Goal: Information Seeking & Learning: Learn about a topic

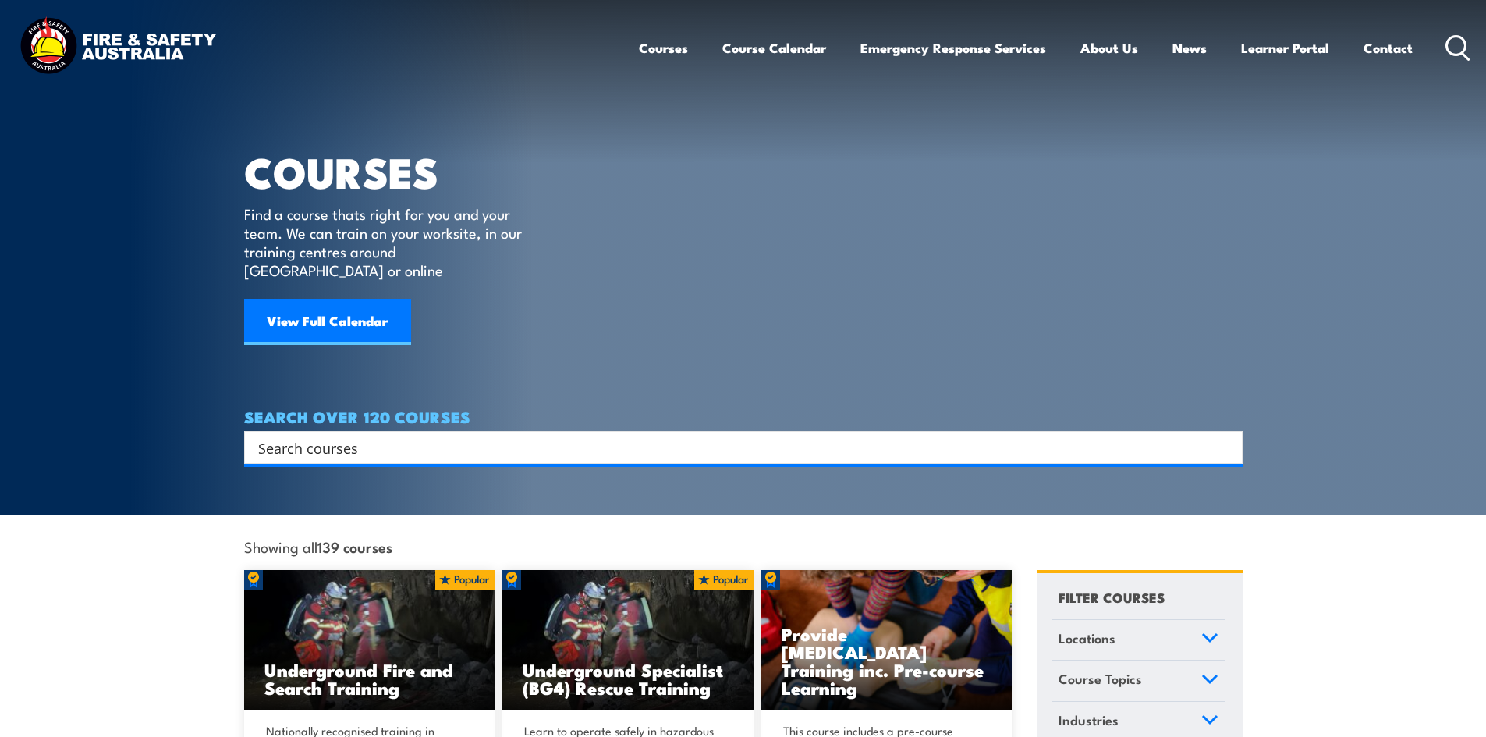
click at [382, 436] on input "Search input" at bounding box center [733, 447] width 950 height 23
paste input "Work Safely at Heights Training"
type input "Work Safely at Heights Training"
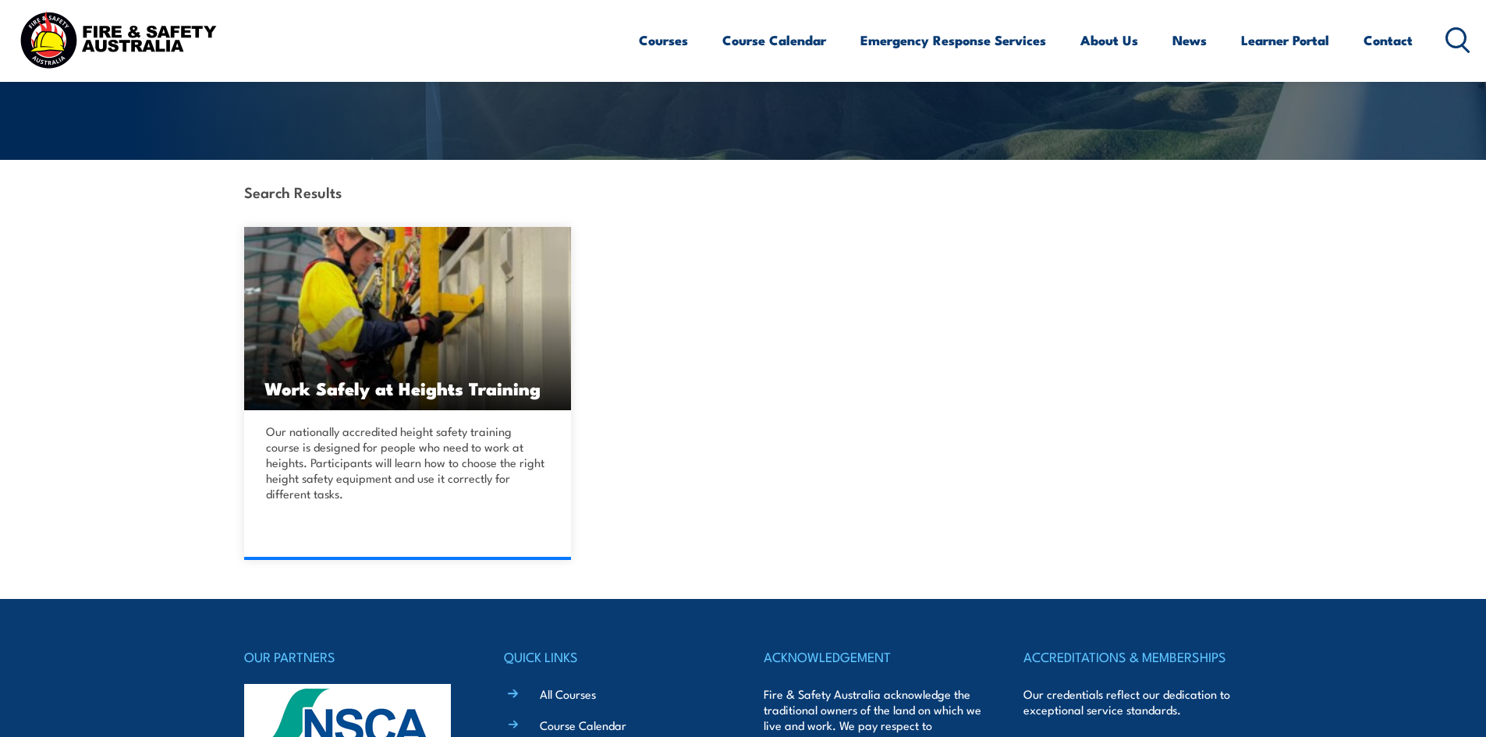
scroll to position [312, 0]
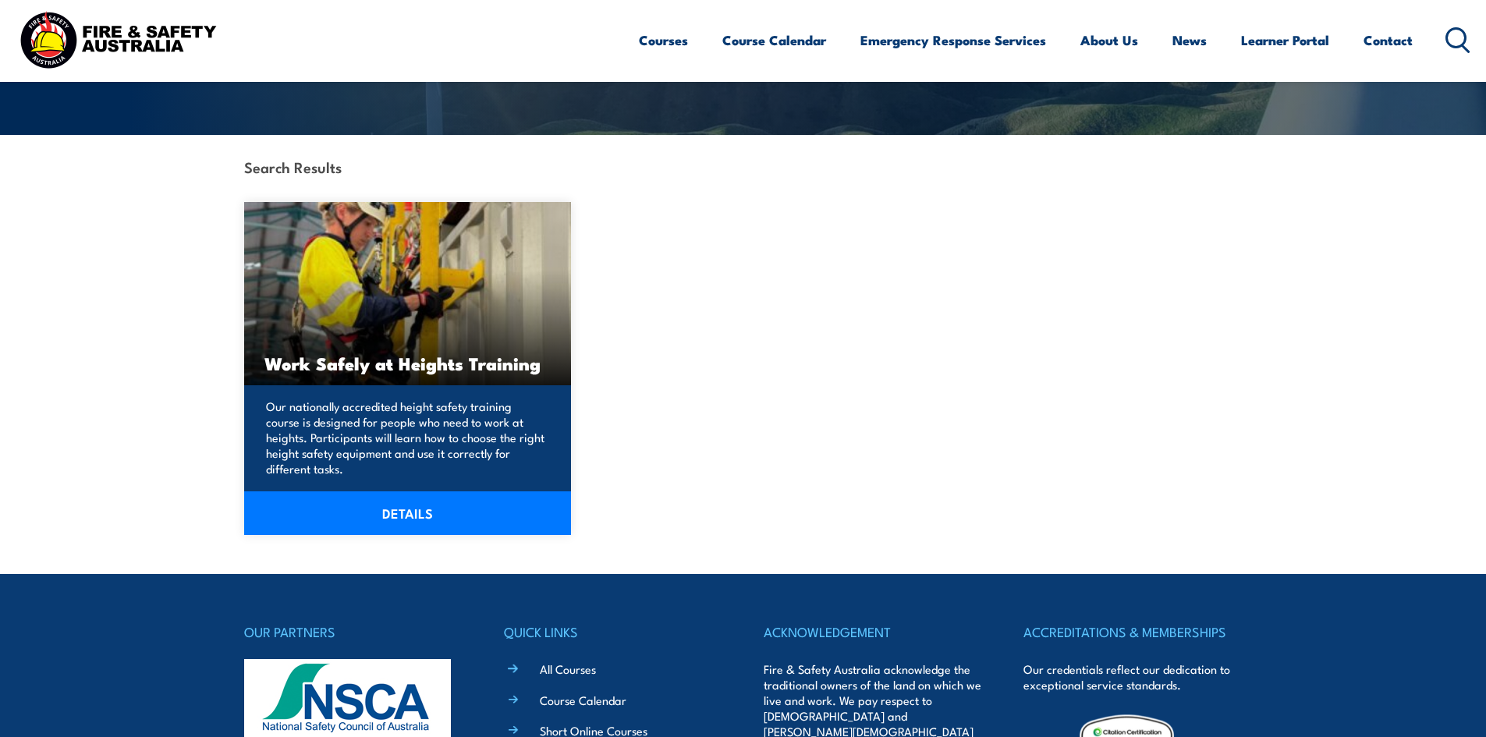
click at [394, 367] on h3 "Work Safely at Heights Training" at bounding box center [407, 363] width 287 height 18
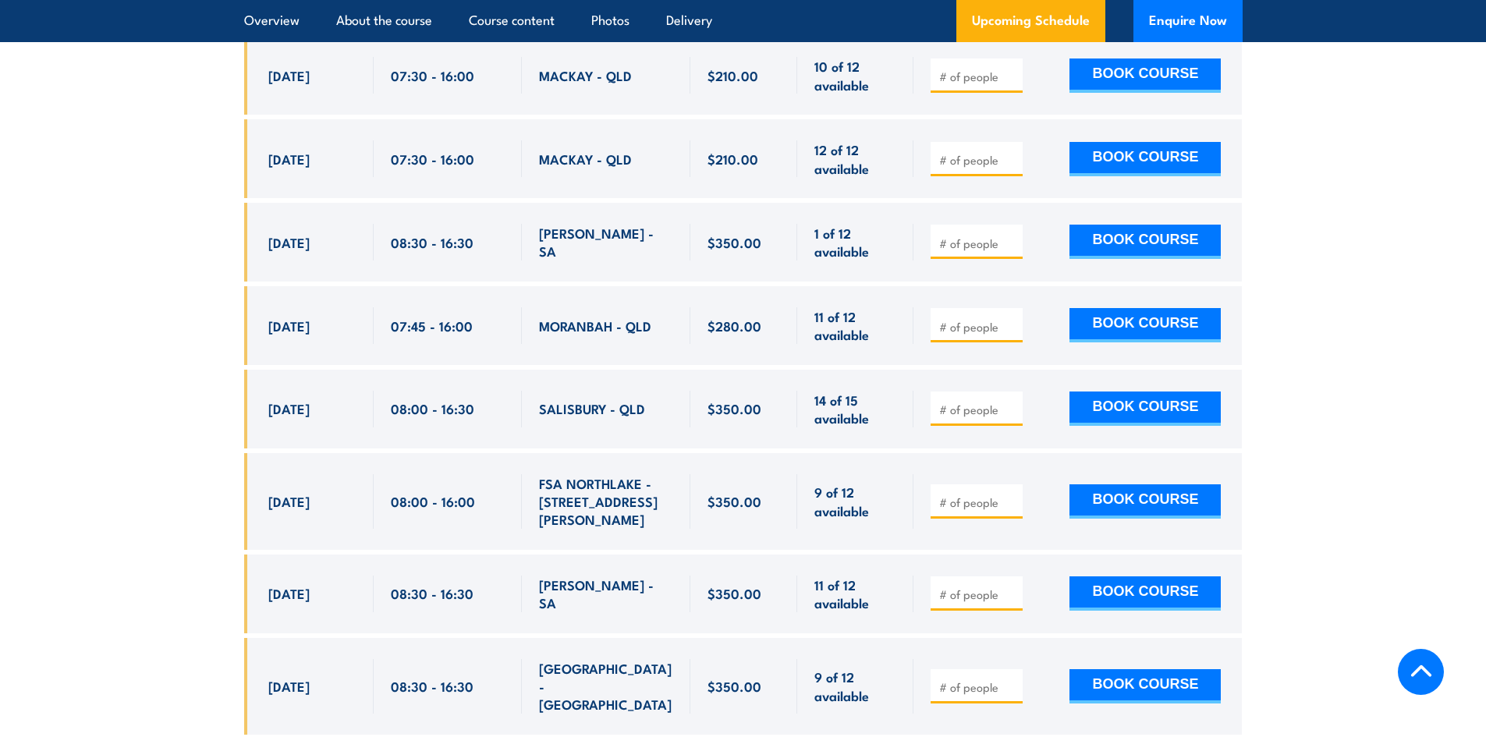
scroll to position [3042, 0]
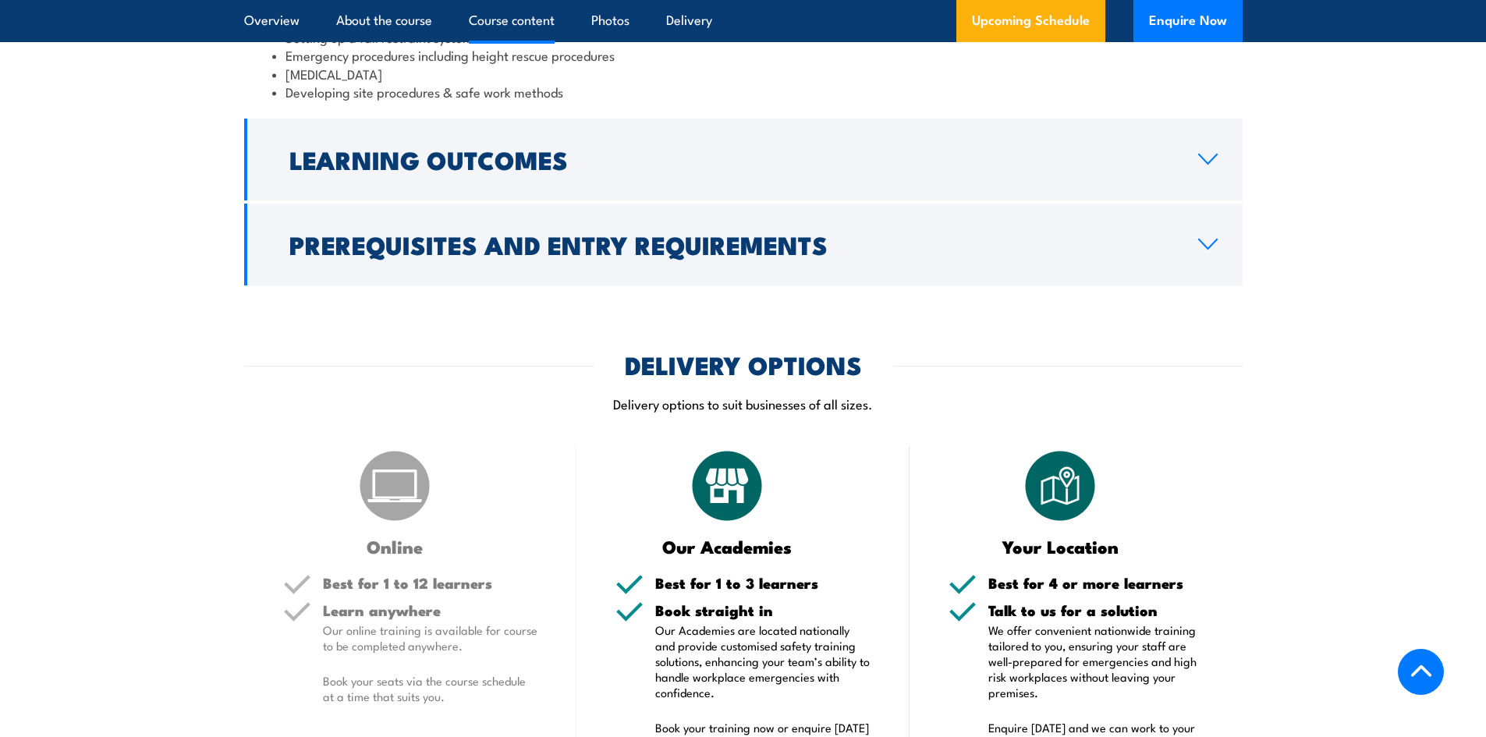
scroll to position [1248, 0]
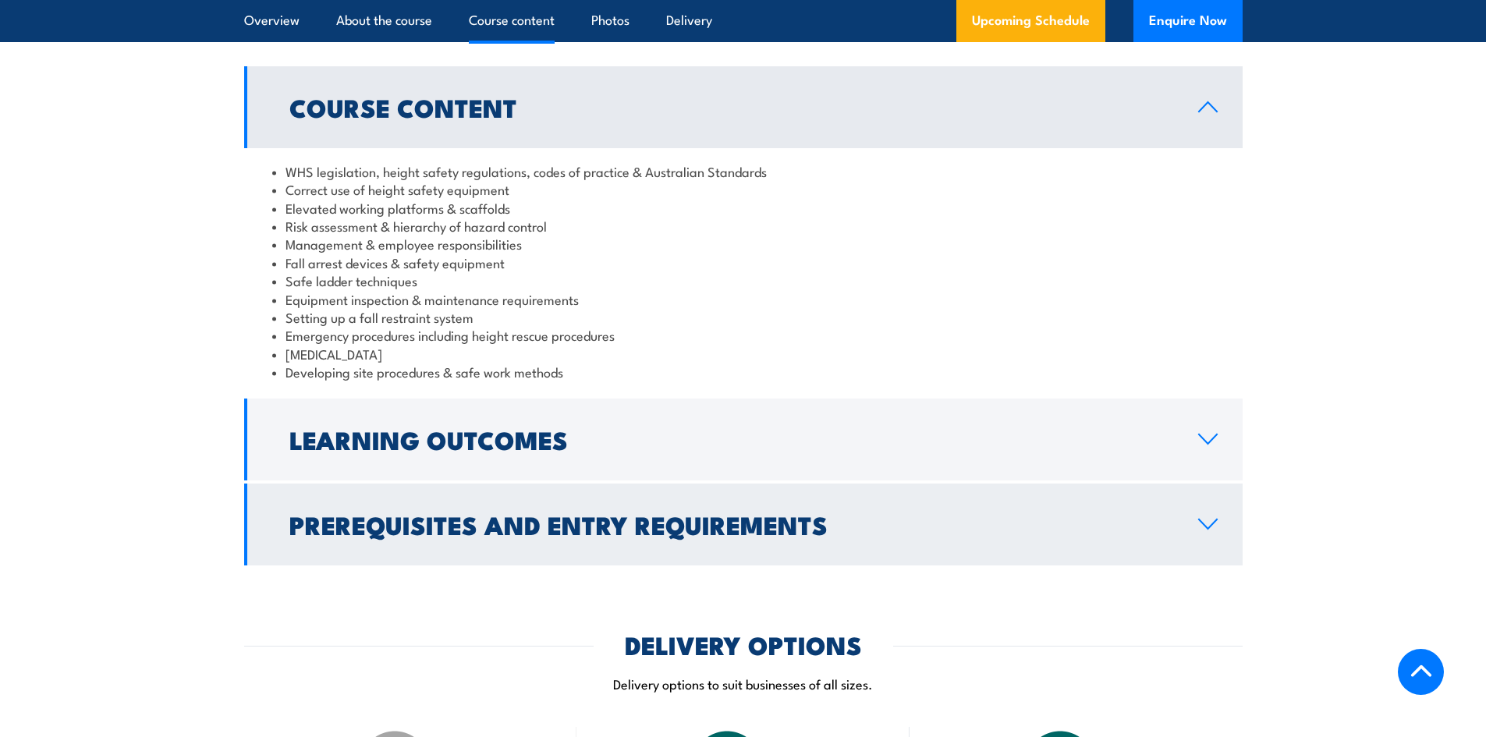
click at [1204, 520] on icon at bounding box center [1207, 524] width 21 height 12
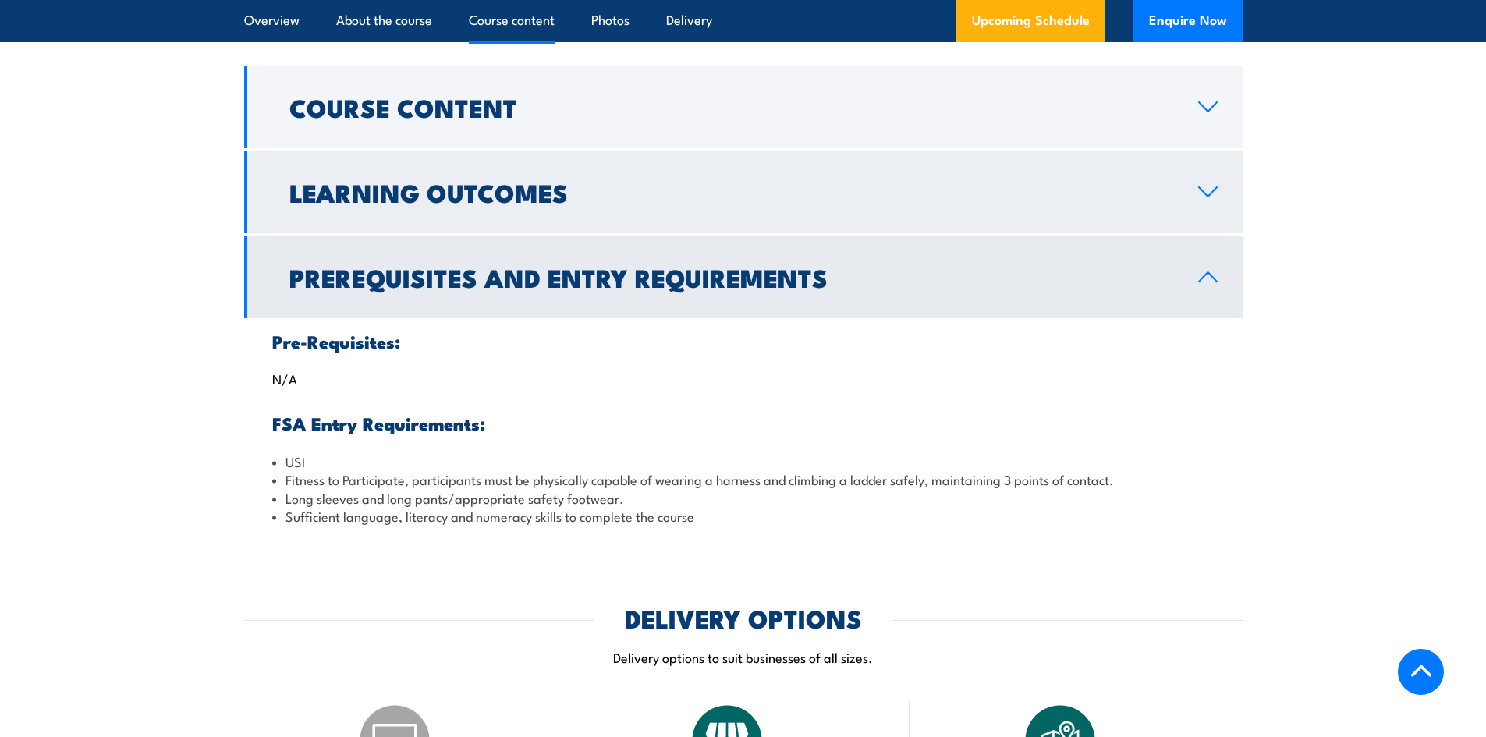
click at [1214, 192] on icon at bounding box center [1207, 192] width 21 height 12
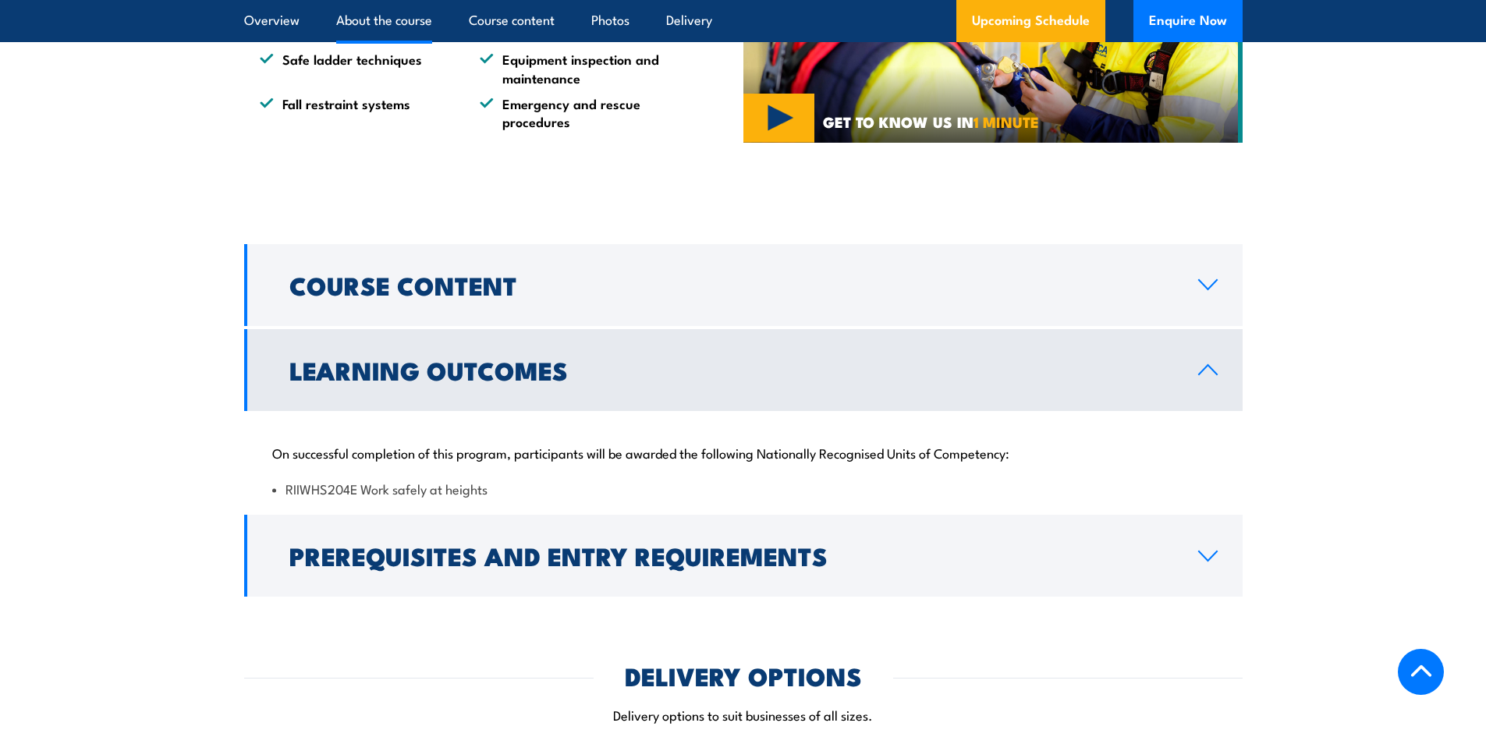
scroll to position [780, 0]
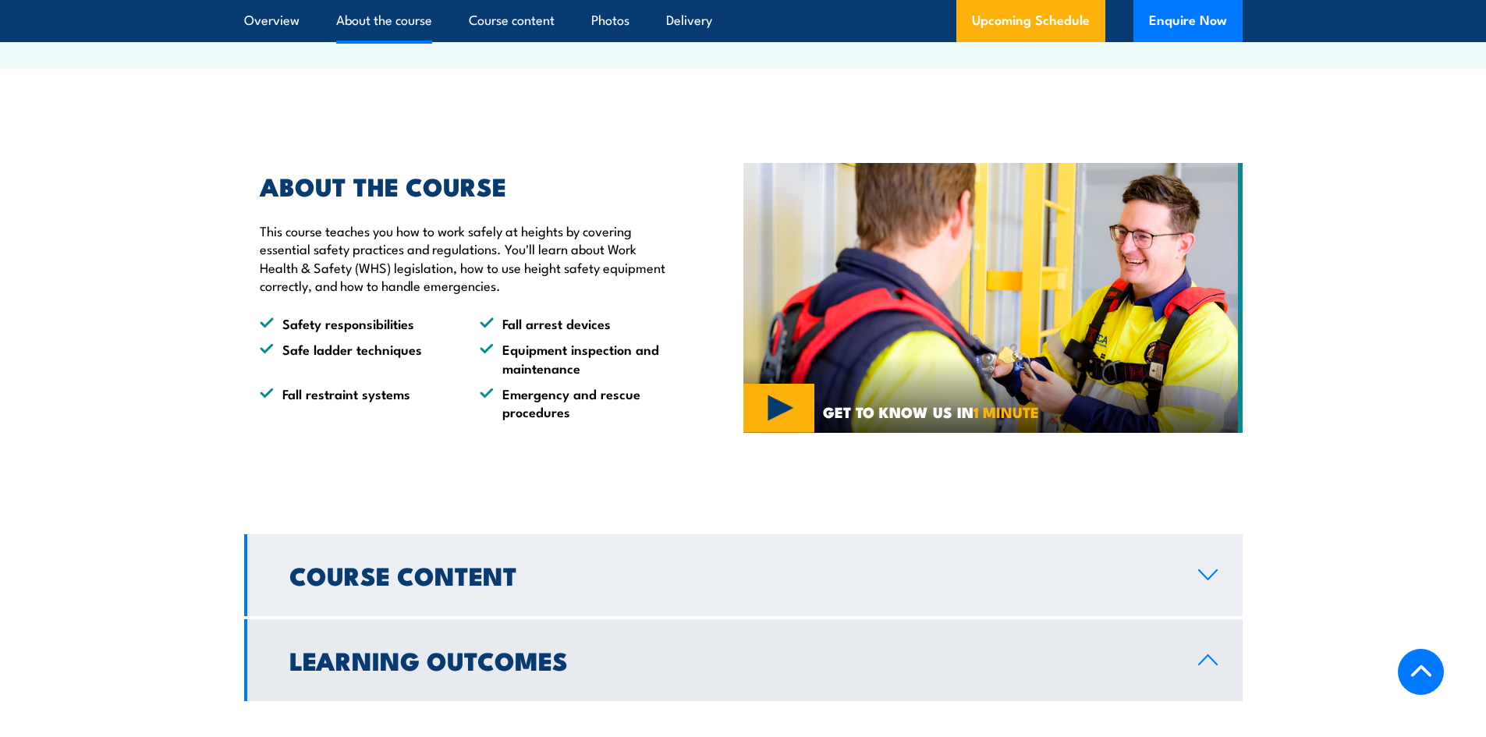
click at [1204, 571] on icon at bounding box center [1207, 575] width 21 height 12
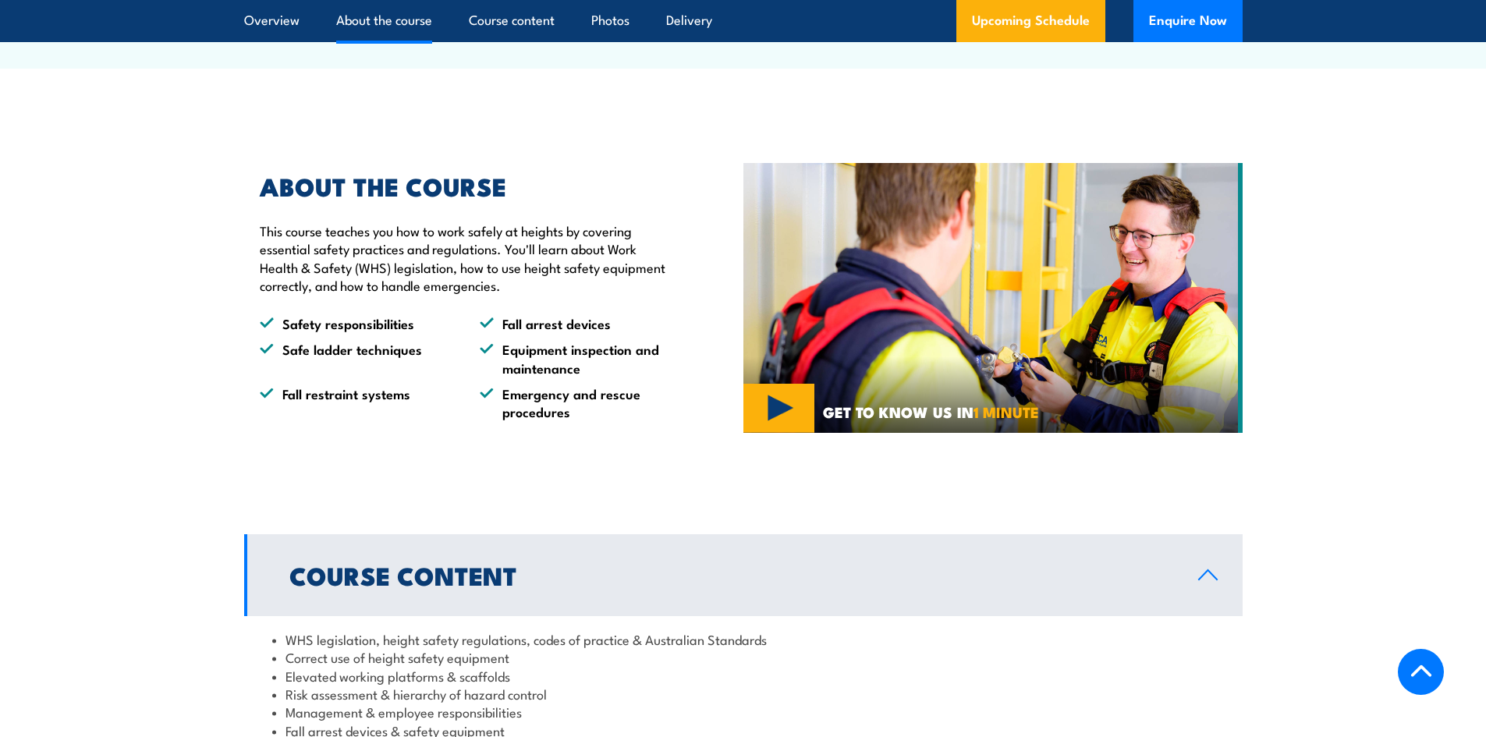
scroll to position [312, 0]
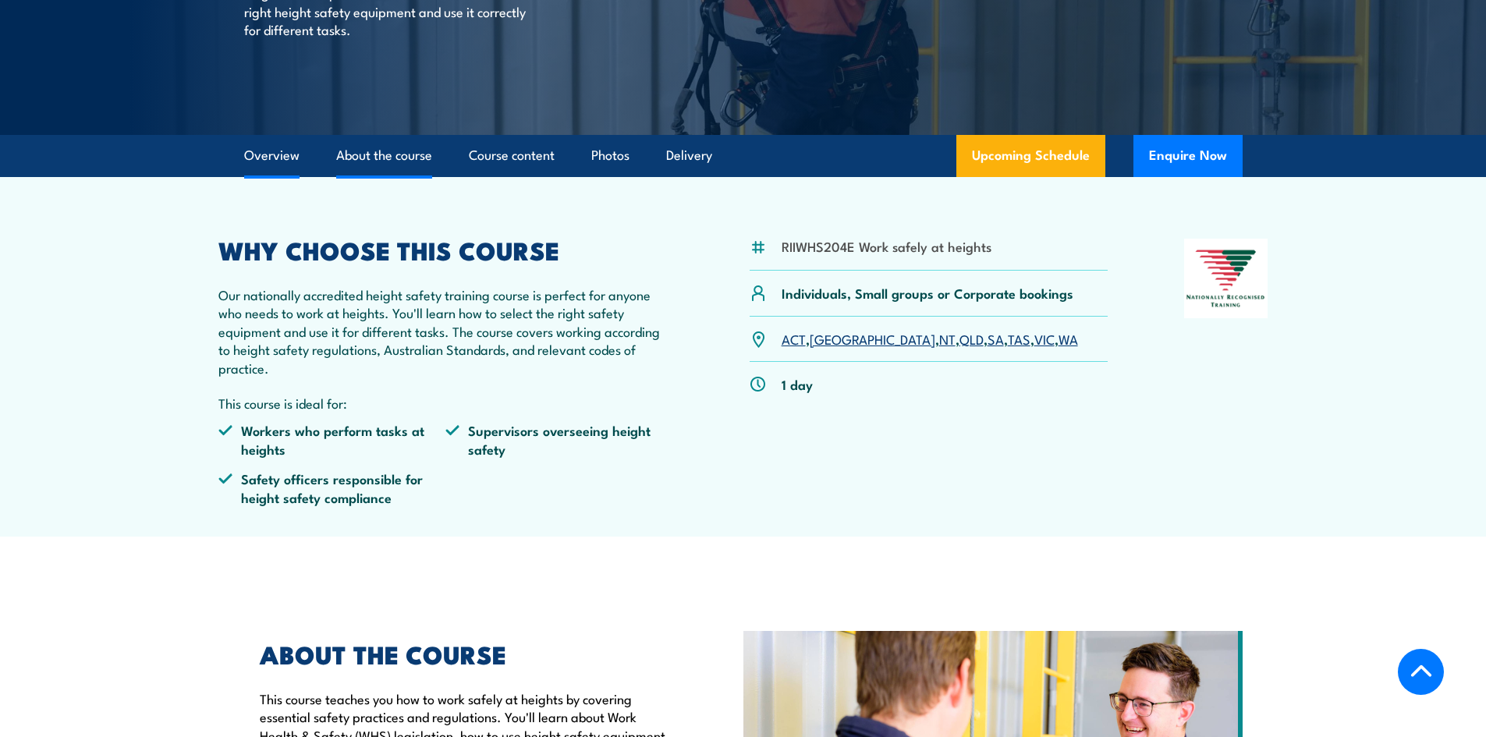
click at [363, 150] on link "About the course" at bounding box center [384, 155] width 96 height 41
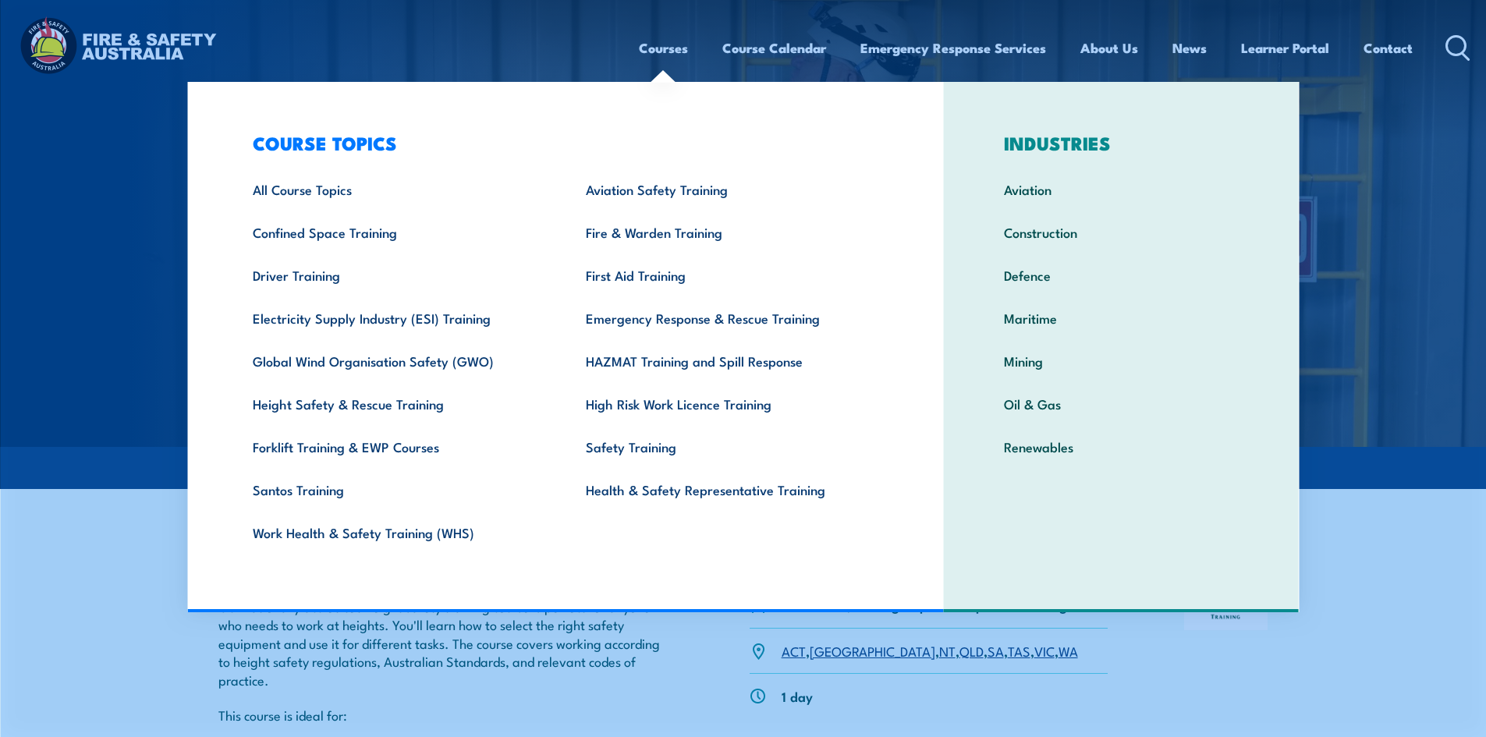
click at [660, 49] on link "Courses" at bounding box center [663, 47] width 49 height 41
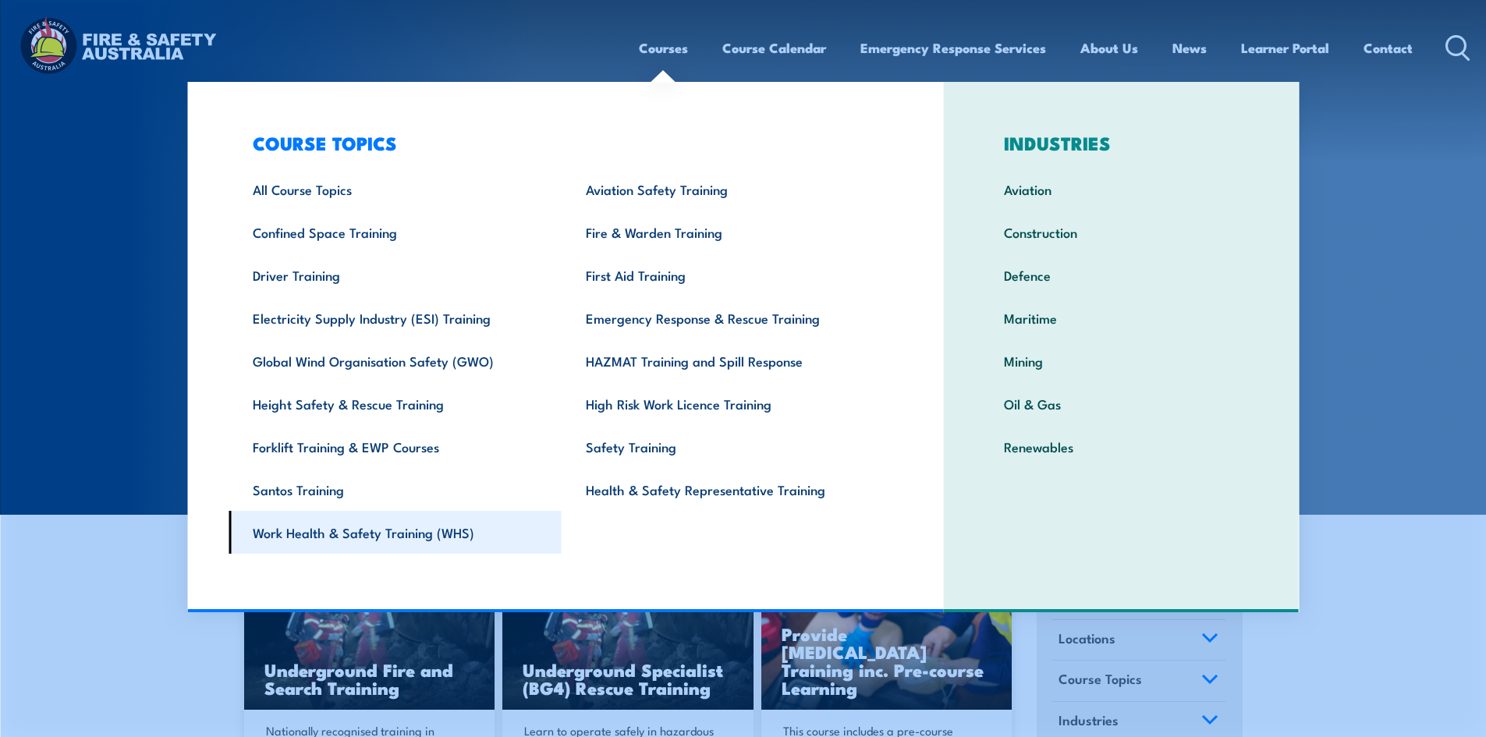
click at [317, 531] on link "Work Health & Safety Training (WHS)" at bounding box center [395, 532] width 333 height 43
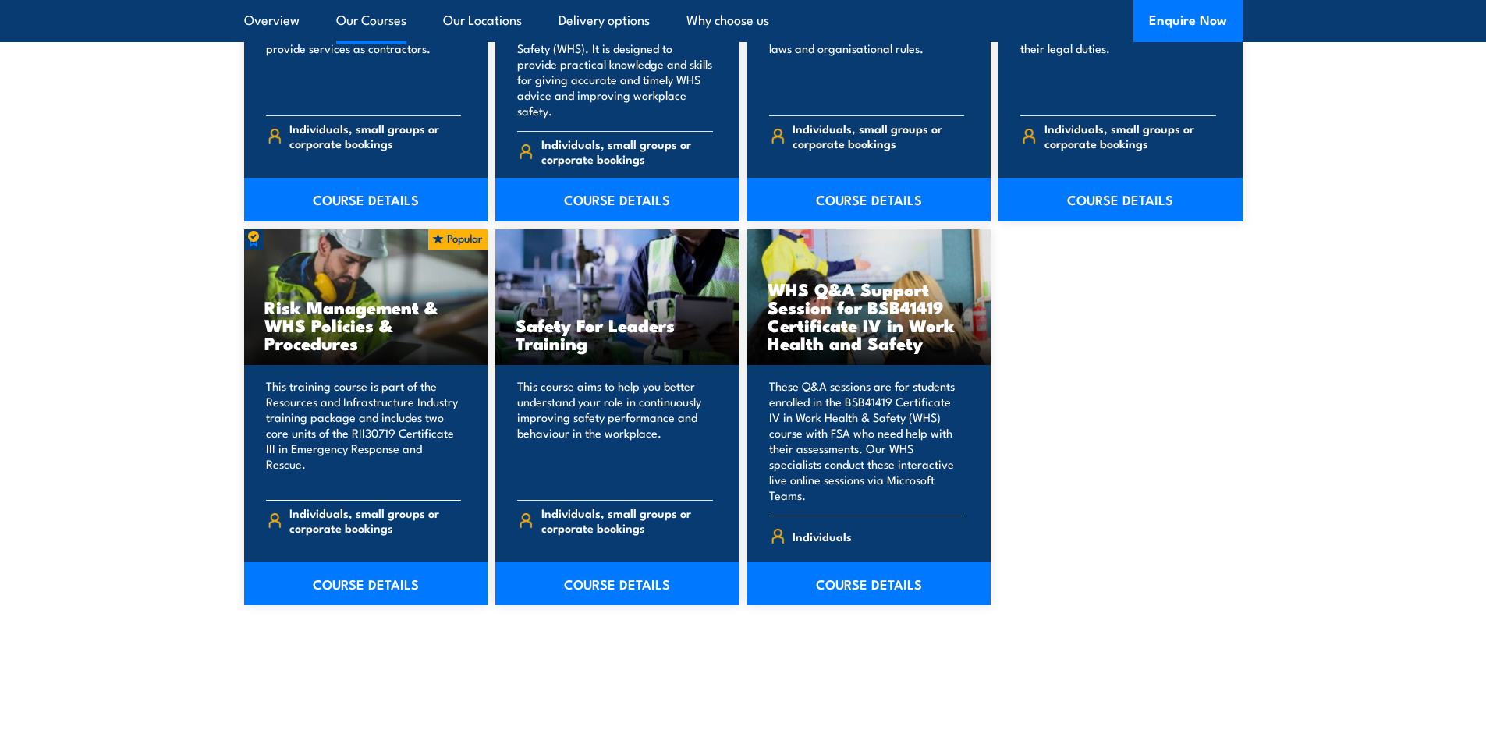
scroll to position [1092, 0]
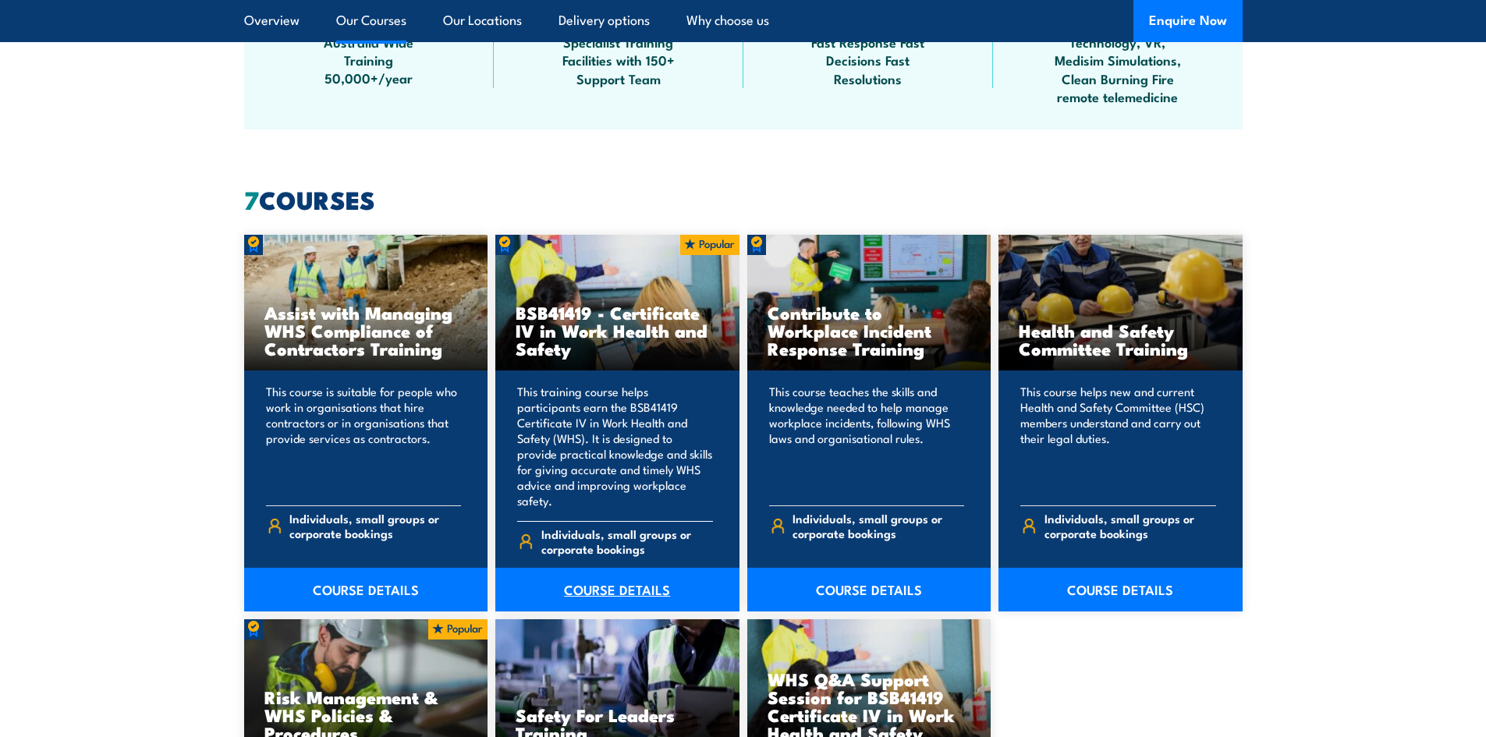
click at [635, 579] on link "COURSE DETAILS" at bounding box center [617, 590] width 244 height 44
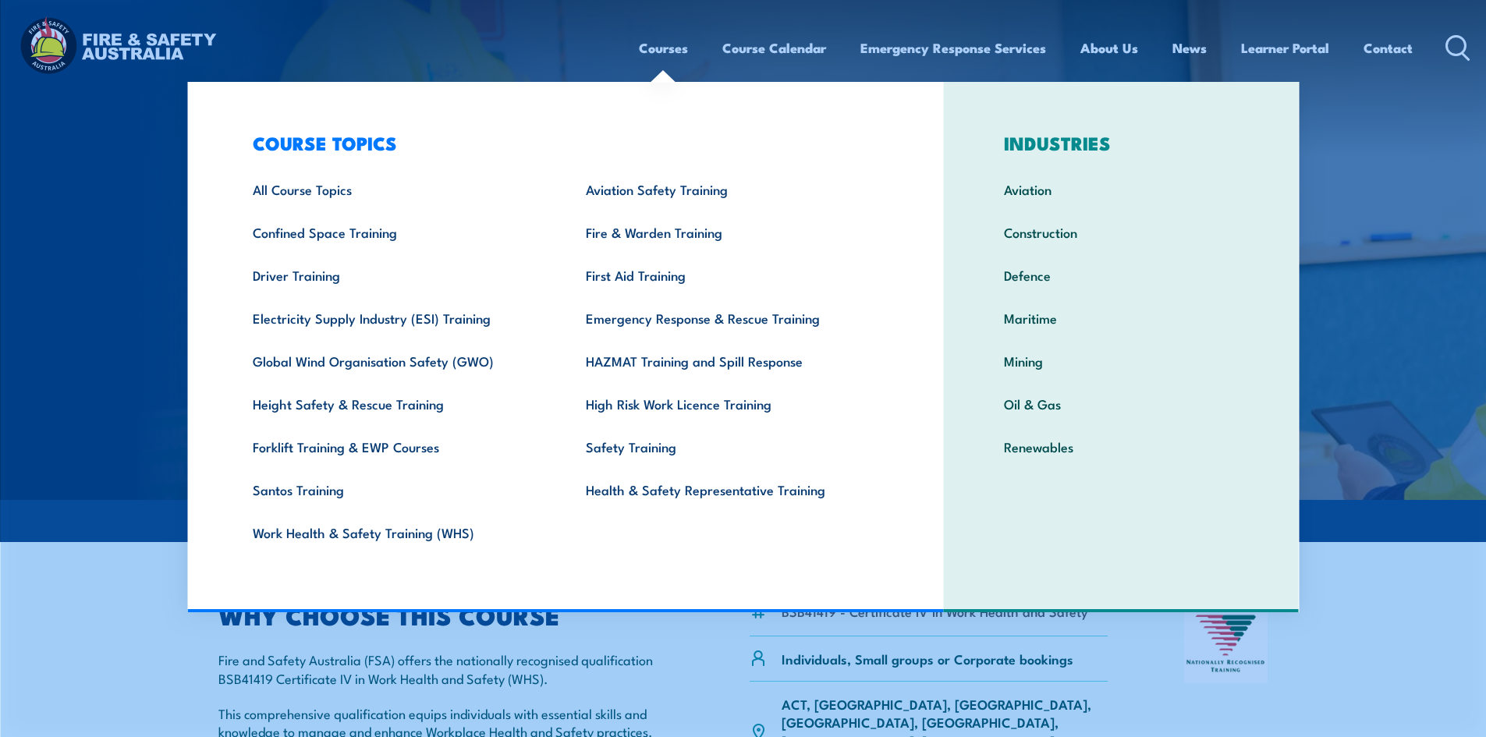
click at [662, 44] on link "Courses" at bounding box center [663, 47] width 49 height 41
click at [369, 523] on link "Work Health & Safety Training (WHS)" at bounding box center [395, 532] width 333 height 43
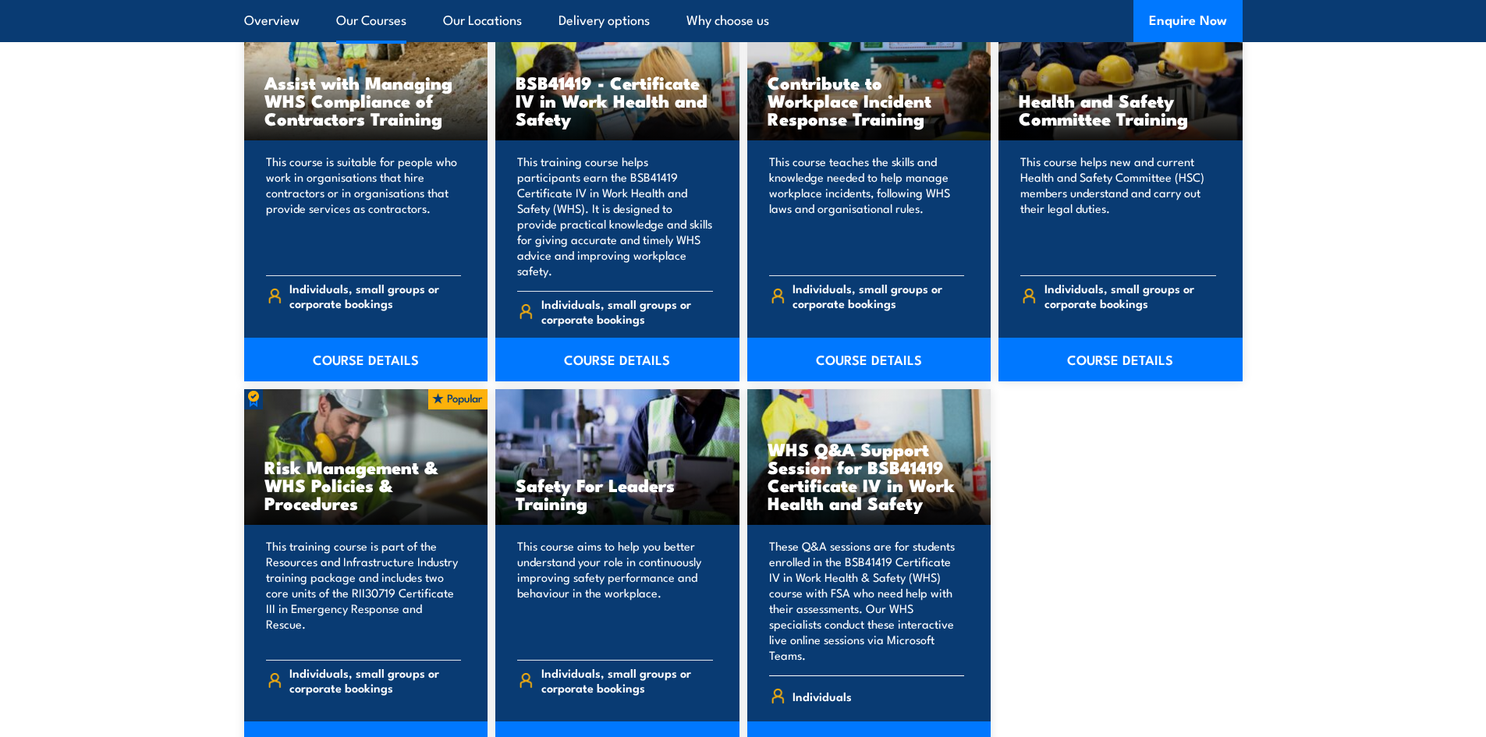
scroll to position [1482, 0]
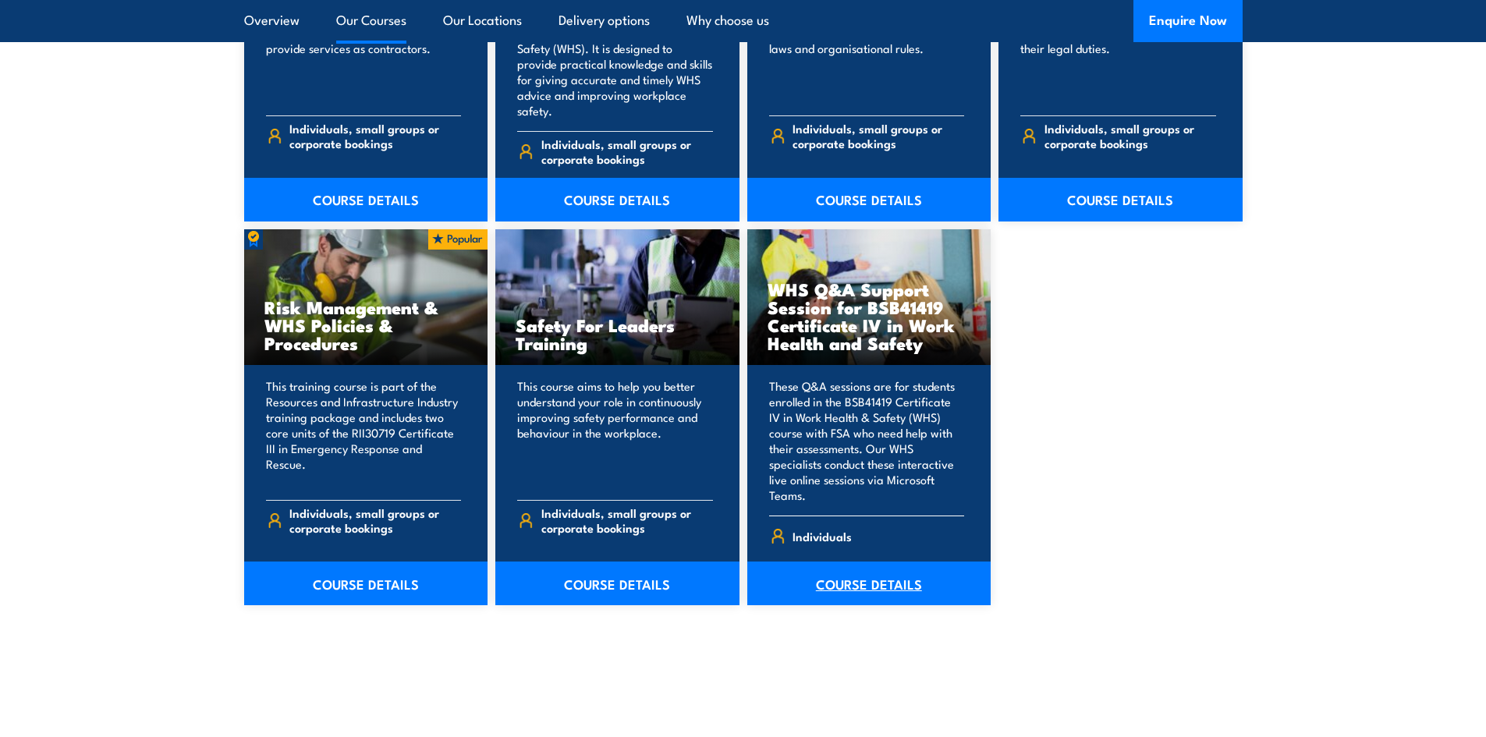
click at [859, 562] on link "COURSE DETAILS" at bounding box center [869, 584] width 244 height 44
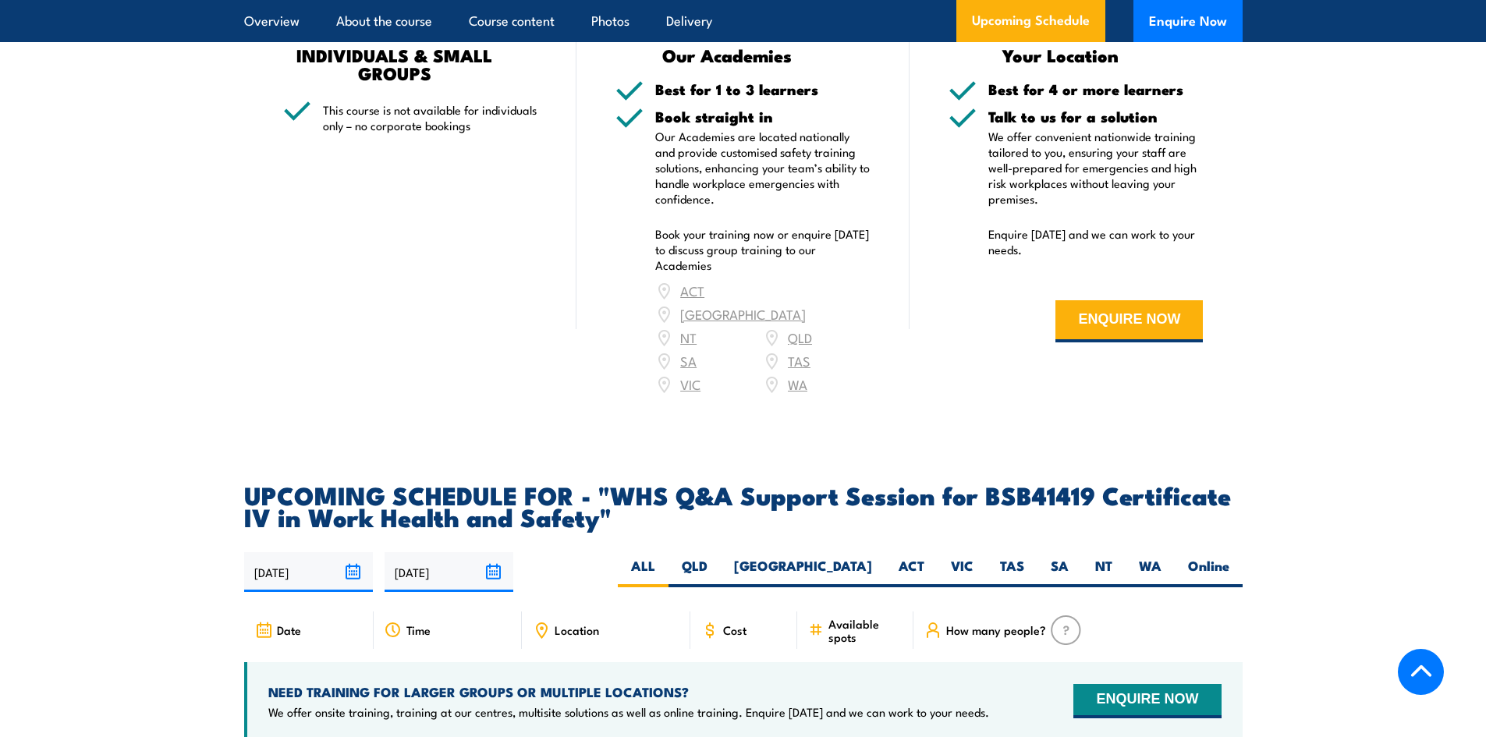
scroll to position [2106, 0]
